Goal: Entertainment & Leisure: Consume media (video, audio)

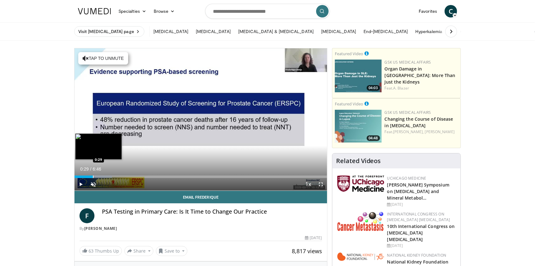
drag, startPoint x: 79, startPoint y: 174, endPoint x: 93, endPoint y: 172, distance: 14.6
click at [93, 172] on div "Loaded : 14.78% 0:29 0:29" at bounding box center [201, 175] width 253 height 6
drag, startPoint x: 93, startPoint y: 177, endPoint x: 108, endPoint y: 177, distance: 15.0
click at [108, 177] on div "Progress Bar" at bounding box center [108, 177] width 1 height 2
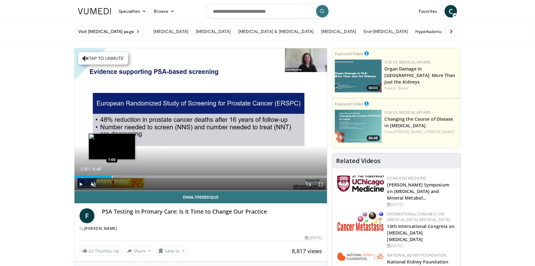
click at [112, 178] on div "Progress Bar" at bounding box center [112, 177] width 1 height 2
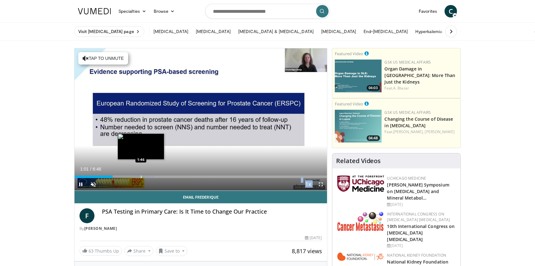
drag, startPoint x: 112, startPoint y: 178, endPoint x: 141, endPoint y: 176, distance: 28.8
click at [141, 176] on video-js "**********" at bounding box center [201, 119] width 253 height 143
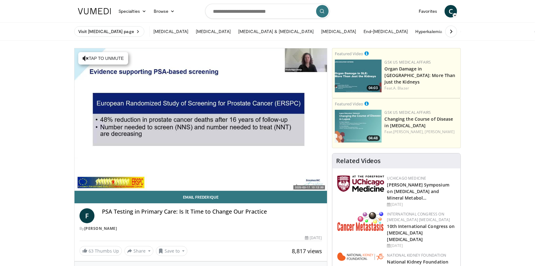
drag, startPoint x: 141, startPoint y: 176, endPoint x: 124, endPoint y: 183, distance: 18.7
click at [124, 183] on div "10 seconds Tap to unmute" at bounding box center [201, 119] width 253 height 142
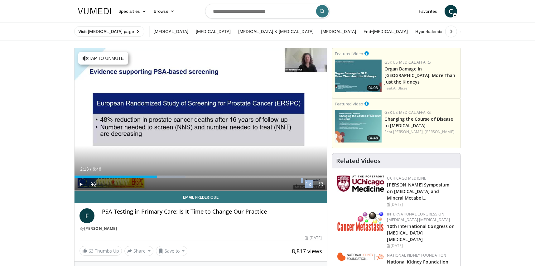
drag, startPoint x: 115, startPoint y: 174, endPoint x: 157, endPoint y: 178, distance: 42.0
click at [157, 178] on div "Current Time 2:13 / Duration 6:46 Play Skip Backward Skip Forward Unmute 33% Lo…" at bounding box center [201, 184] width 253 height 12
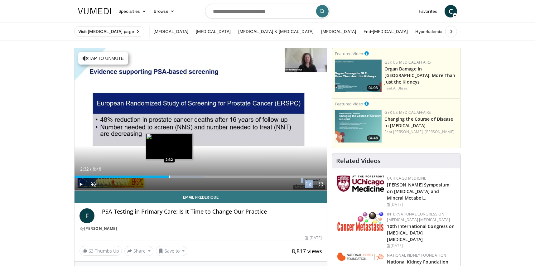
drag, startPoint x: 159, startPoint y: 176, endPoint x: 169, endPoint y: 176, distance: 10.9
click at [169, 176] on div "Progress Bar" at bounding box center [169, 177] width 1 height 2
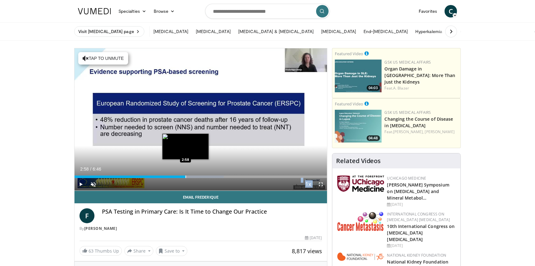
drag, startPoint x: 171, startPoint y: 176, endPoint x: 185, endPoint y: 177, distance: 14.1
click at [186, 177] on div "Progress Bar" at bounding box center [186, 177] width 1 height 2
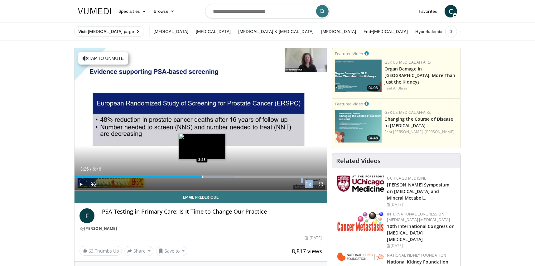
drag, startPoint x: 184, startPoint y: 175, endPoint x: 202, endPoint y: 175, distance: 17.8
click at [202, 175] on div "Loaded : 63.51% 3:25 3:25" at bounding box center [201, 175] width 253 height 6
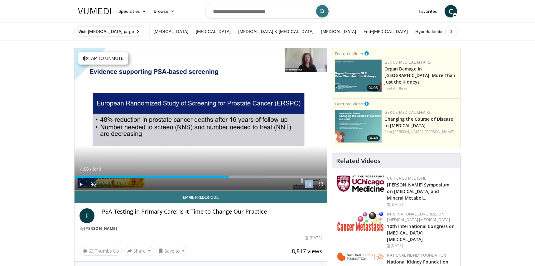
drag, startPoint x: 202, startPoint y: 175, endPoint x: 229, endPoint y: 186, distance: 29.6
click at [229, 186] on div "Current Time 4:08 / Duration 6:46 Play Skip Backward Skip Forward Unmute 33% Lo…" at bounding box center [201, 184] width 253 height 12
click at [321, 186] on span "Video Player" at bounding box center [321, 184] width 12 height 12
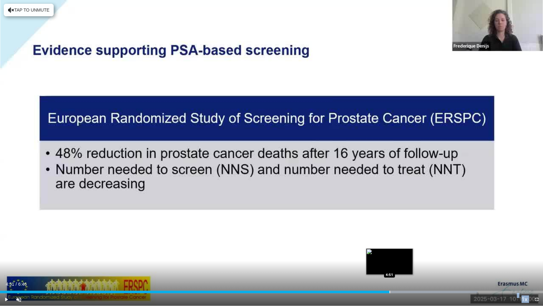
drag, startPoint x: 331, startPoint y: 290, endPoint x: 389, endPoint y: 288, distance: 58.4
click at [389, 266] on div "Loaded : 87.94% 4:51 4:51" at bounding box center [271, 290] width 543 height 6
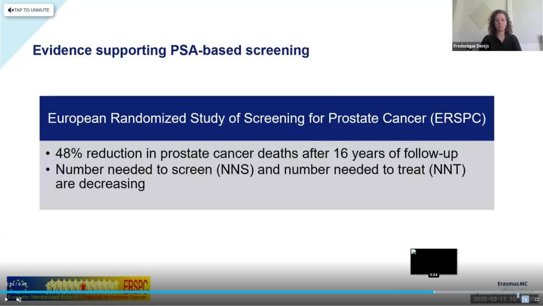
drag, startPoint x: 389, startPoint y: 288, endPoint x: 434, endPoint y: 292, distance: 44.6
click at [434, 266] on div "Loaded : 95.27% 5:24 5:24" at bounding box center [271, 290] width 543 height 6
drag, startPoint x: 435, startPoint y: 290, endPoint x: 502, endPoint y: 293, distance: 66.9
click at [502, 266] on div "Current Time 6:15 / Duration 6:46 Play Skip Backward Skip Forward Unmute 33% Lo…" at bounding box center [271, 299] width 543 height 12
